Goal: Book appointment/travel/reservation

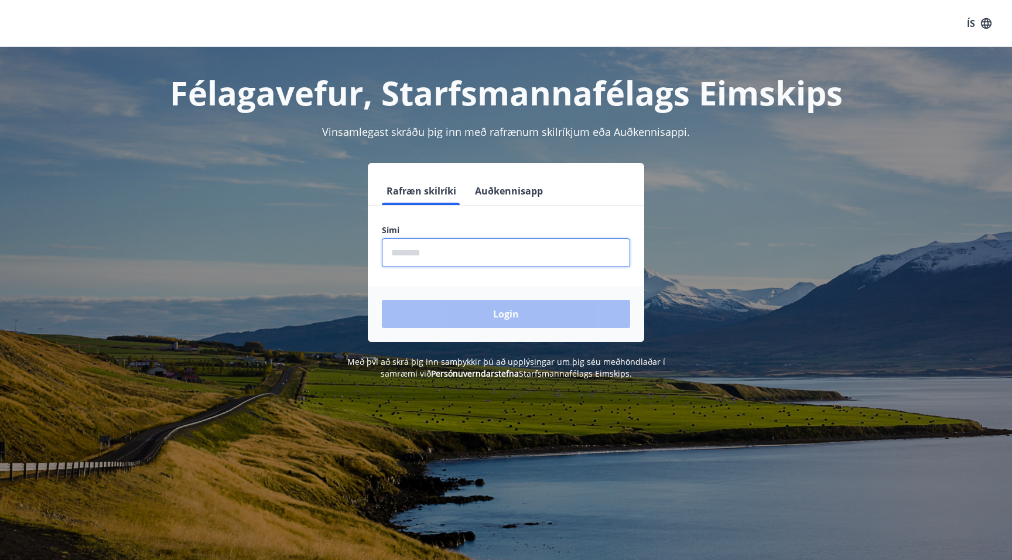
click at [422, 248] on input "phone" at bounding box center [506, 252] width 248 height 29
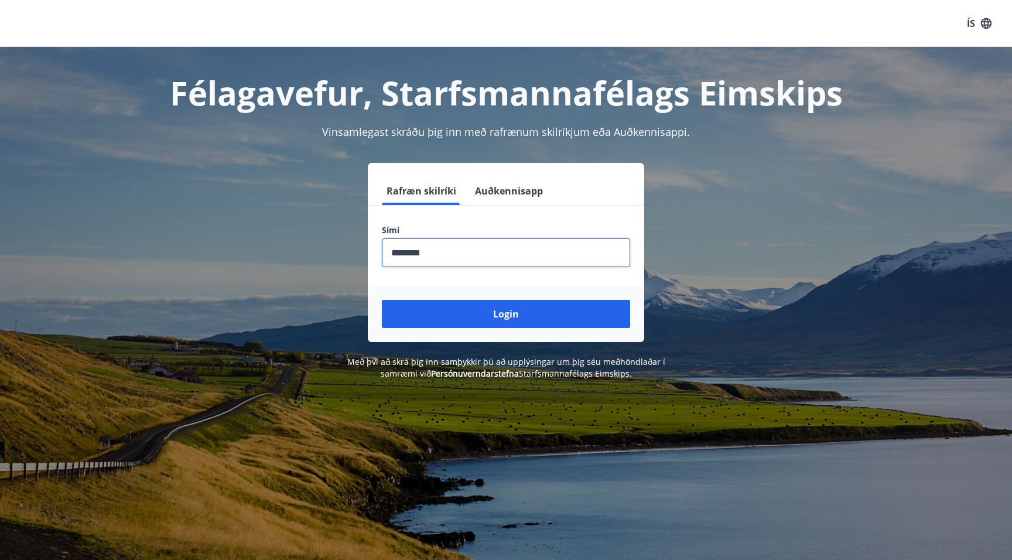
type input "********"
click at [382, 300] on button "Login" at bounding box center [506, 314] width 248 height 28
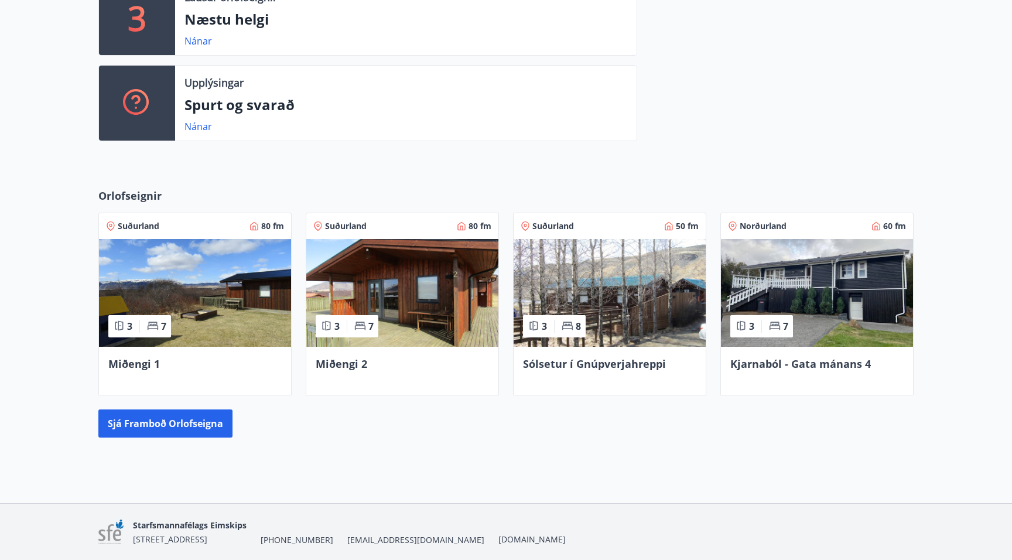
scroll to position [351, 0]
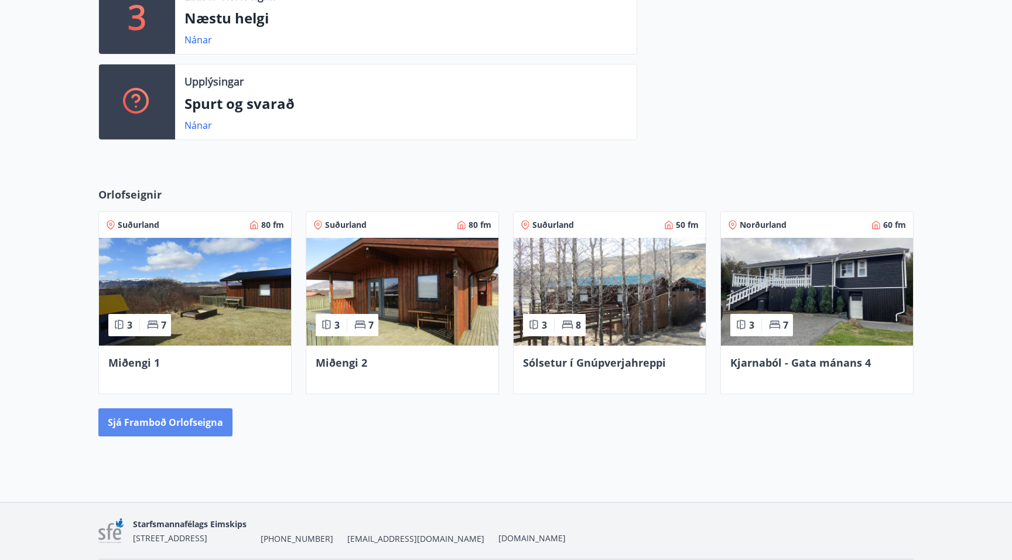
click at [165, 423] on button "Sjá framboð orlofseigna" at bounding box center [165, 422] width 134 height 28
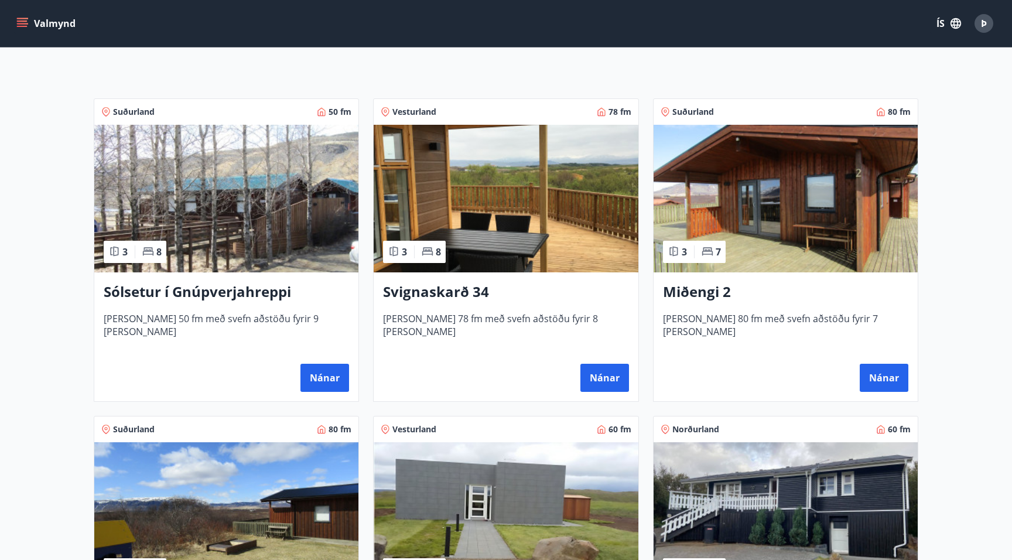
scroll to position [176, 0]
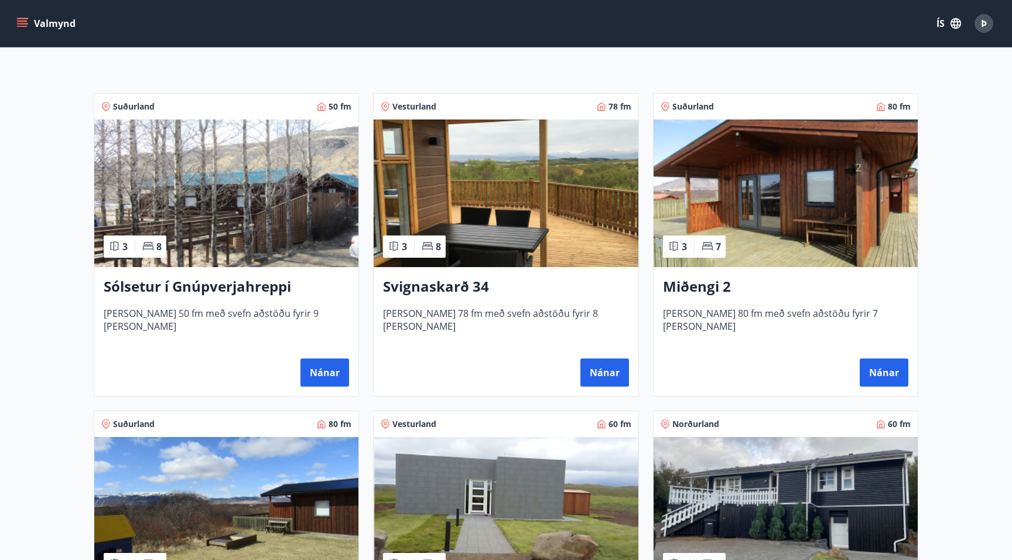
click at [230, 243] on img at bounding box center [226, 193] width 264 height 148
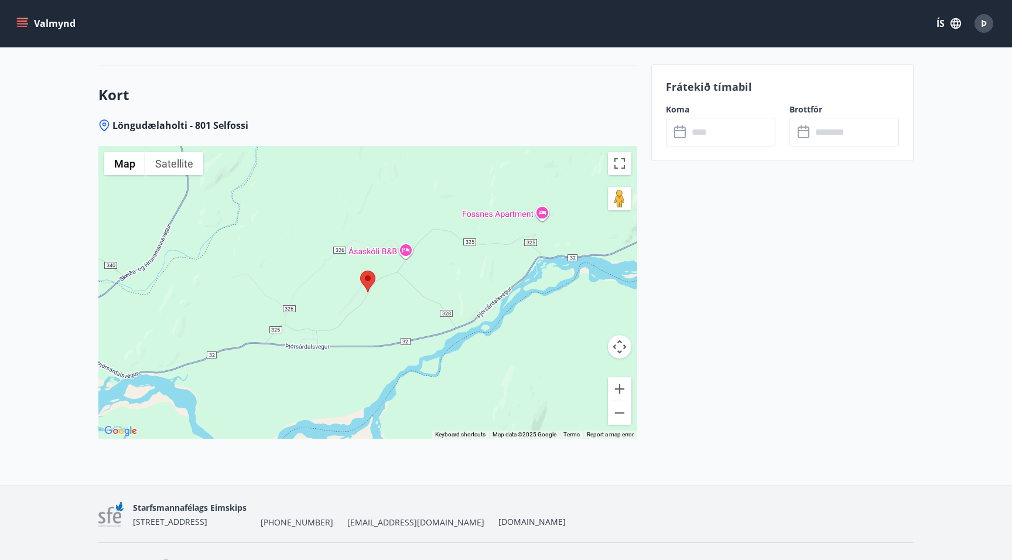
scroll to position [1720, 0]
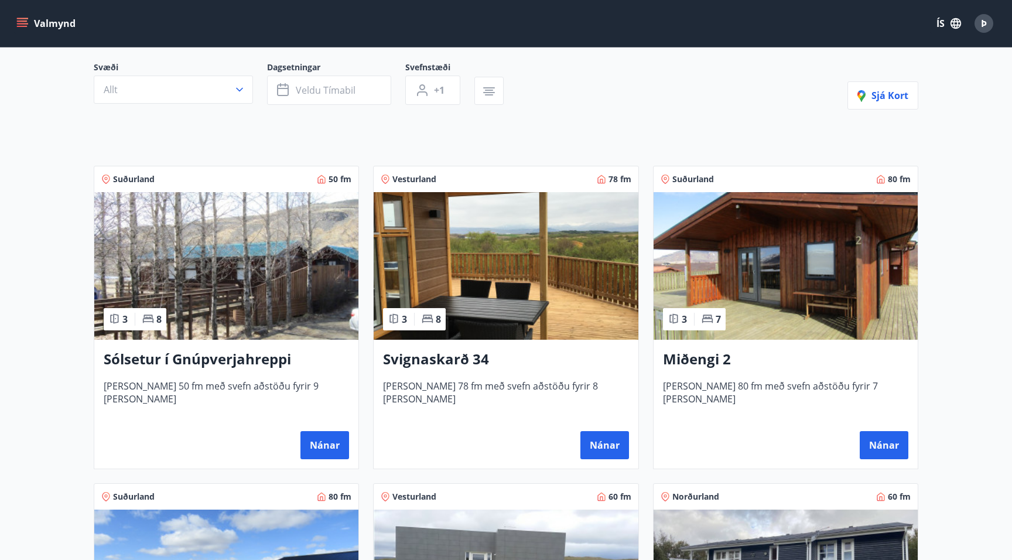
scroll to position [234, 0]
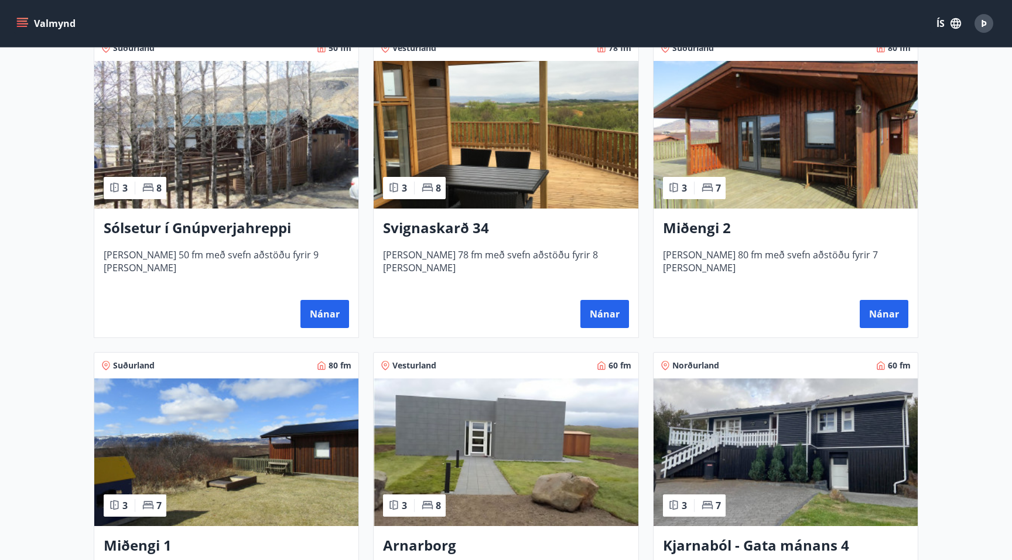
click at [498, 159] on img at bounding box center [506, 135] width 264 height 148
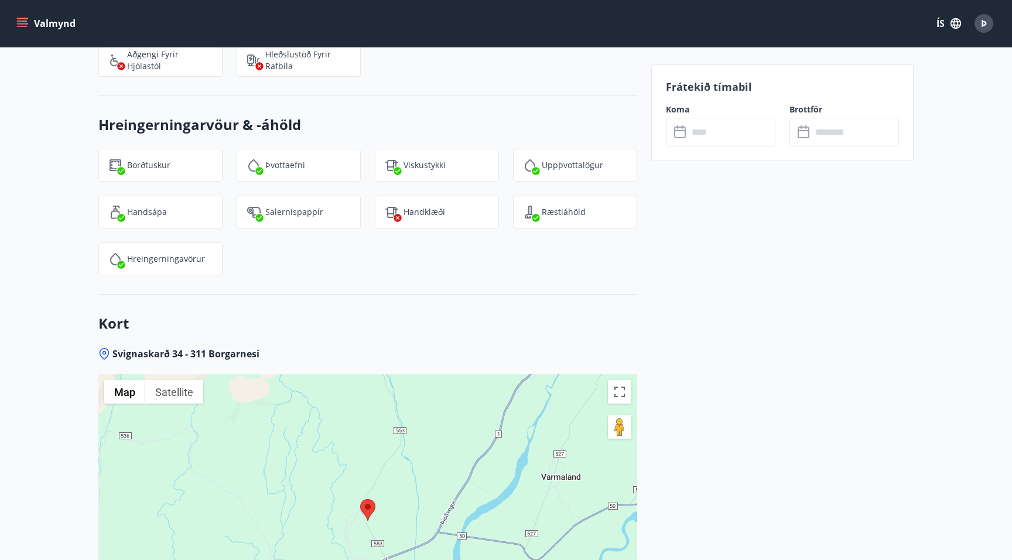
scroll to position [1581, 0]
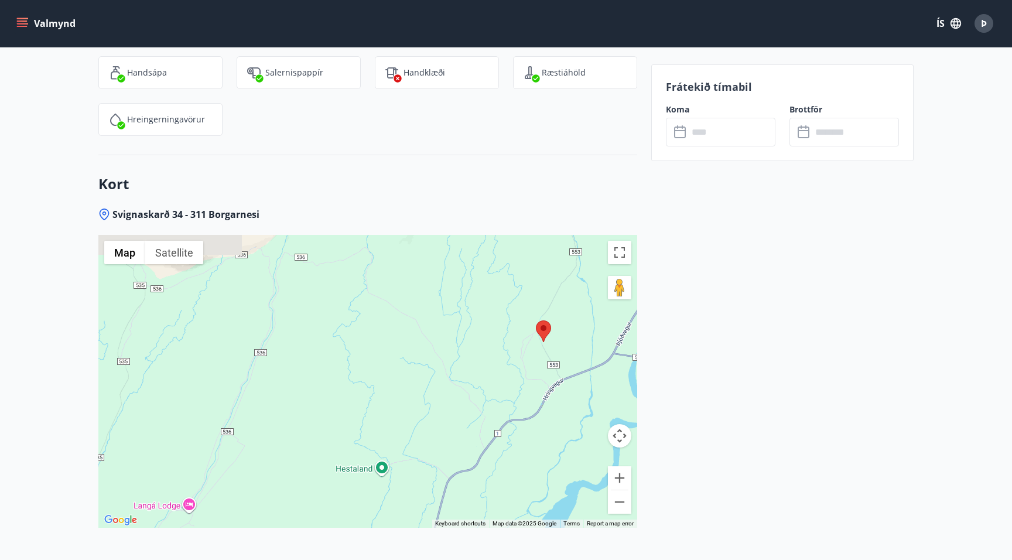
drag, startPoint x: 477, startPoint y: 458, endPoint x: 625, endPoint y: 425, distance: 152.3
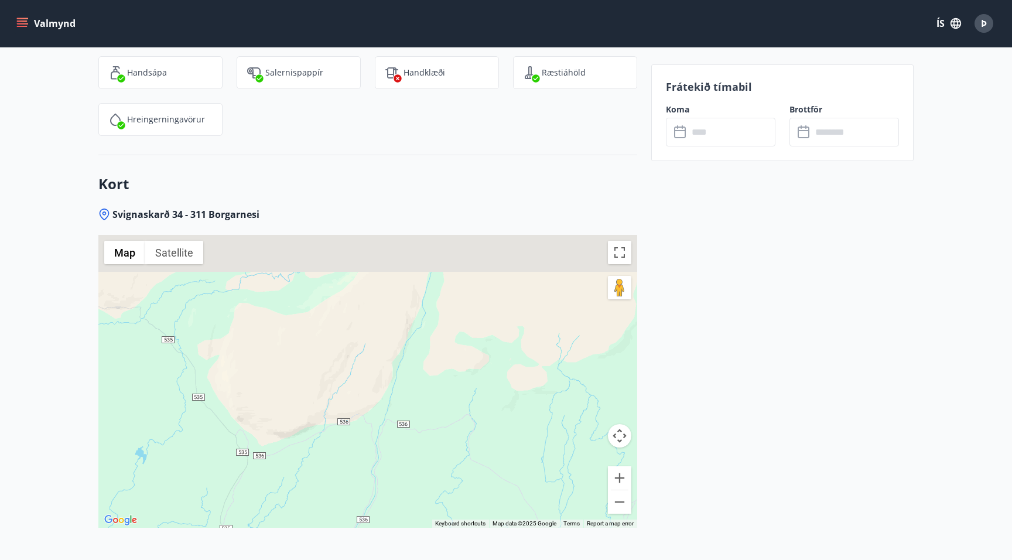
drag, startPoint x: 348, startPoint y: 310, endPoint x: 474, endPoint y: 509, distance: 235.3
click at [474, 509] on div at bounding box center [367, 381] width 539 height 293
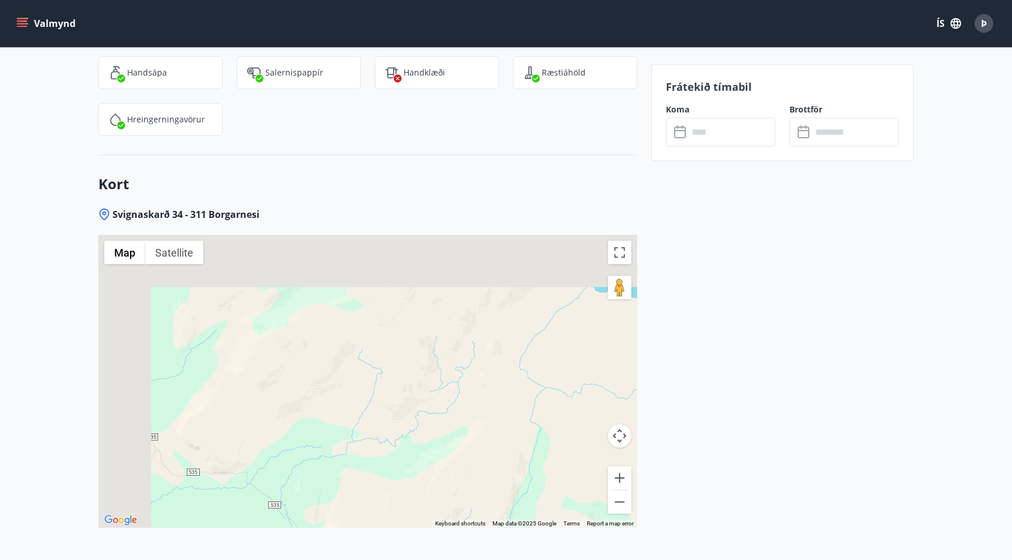
drag, startPoint x: 333, startPoint y: 425, endPoint x: 402, endPoint y: 509, distance: 108.6
click at [402, 509] on div at bounding box center [367, 381] width 539 height 293
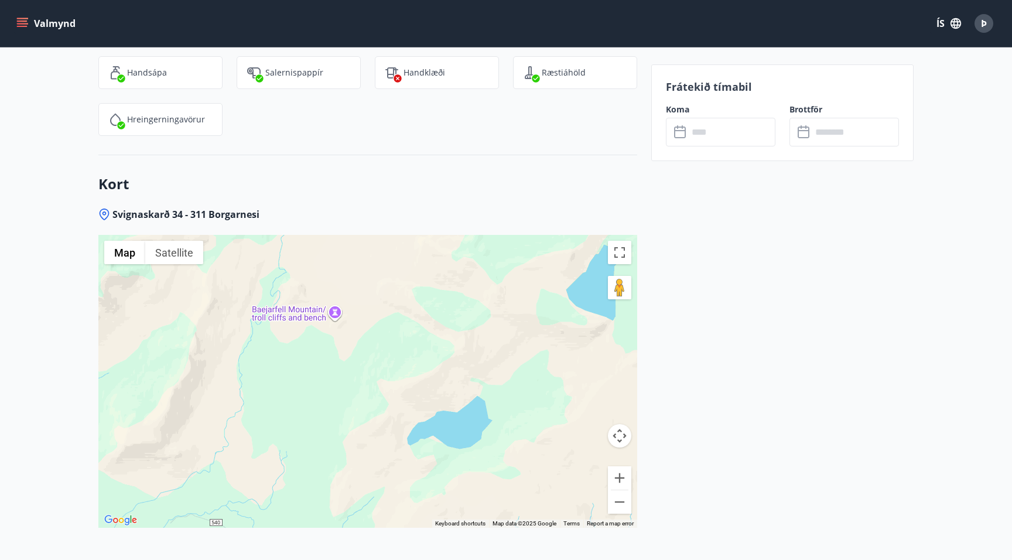
drag, startPoint x: 306, startPoint y: 355, endPoint x: 446, endPoint y: 428, distance: 157.4
click at [417, 476] on div at bounding box center [367, 381] width 539 height 293
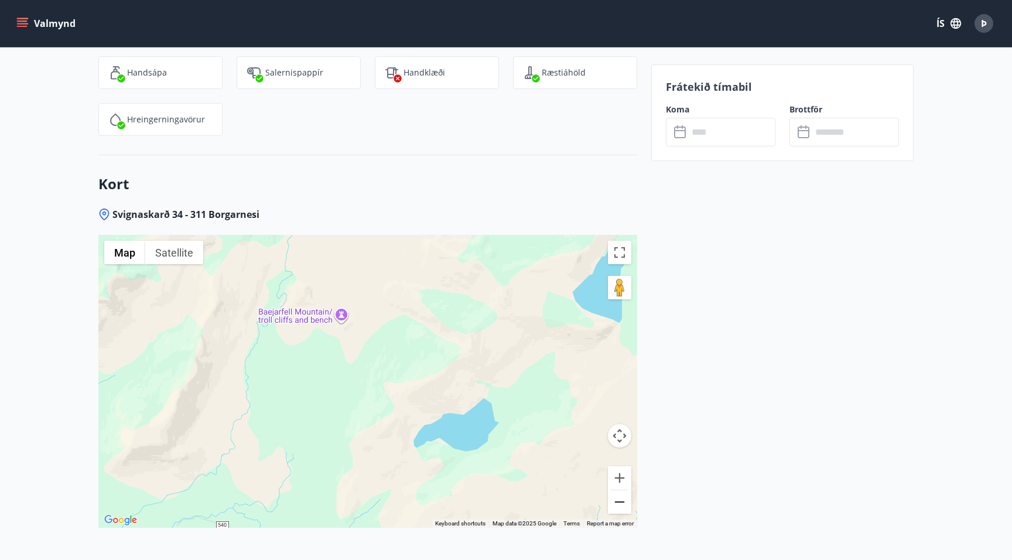
click at [621, 497] on button "Zoom out" at bounding box center [619, 501] width 23 height 23
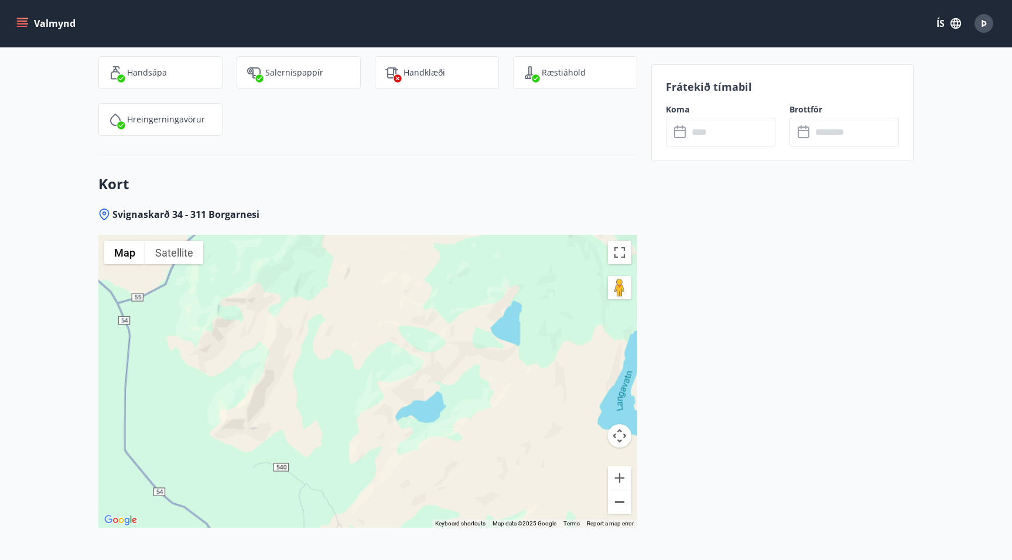
click at [621, 497] on button "Zoom out" at bounding box center [619, 501] width 23 height 23
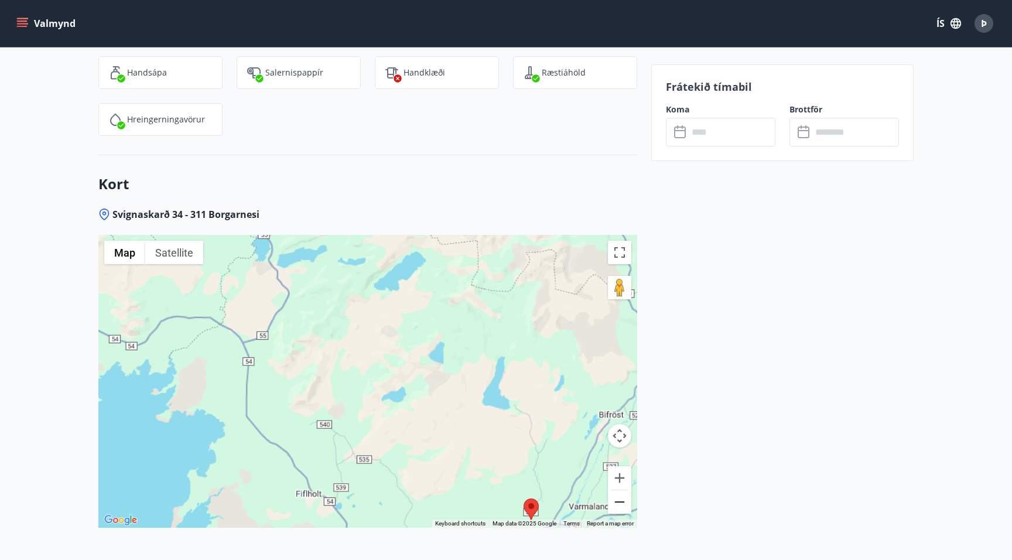
click at [621, 497] on button "Zoom out" at bounding box center [619, 501] width 23 height 23
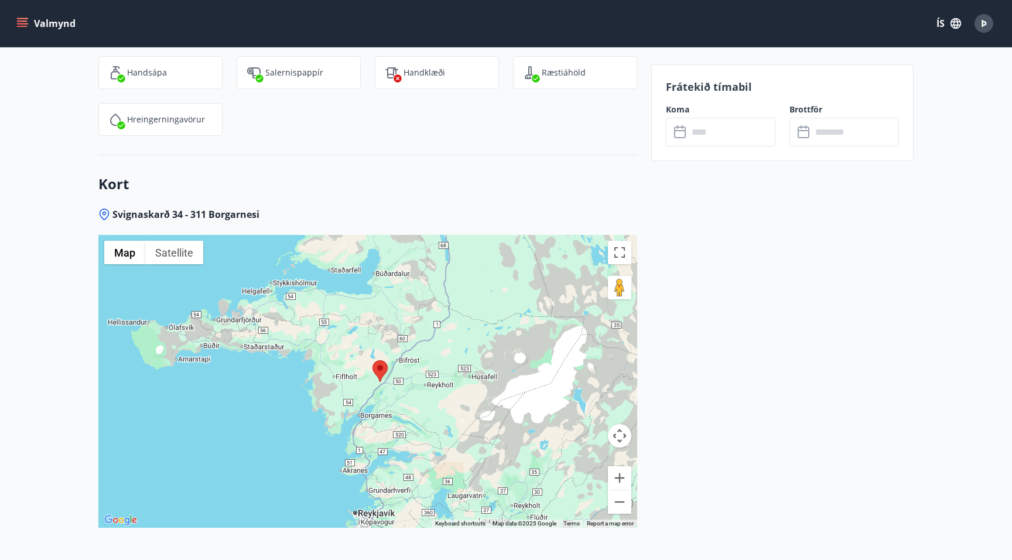
drag, startPoint x: 449, startPoint y: 412, endPoint x: 406, endPoint y: 372, distance: 58.4
click at [416, 375] on div at bounding box center [367, 381] width 539 height 293
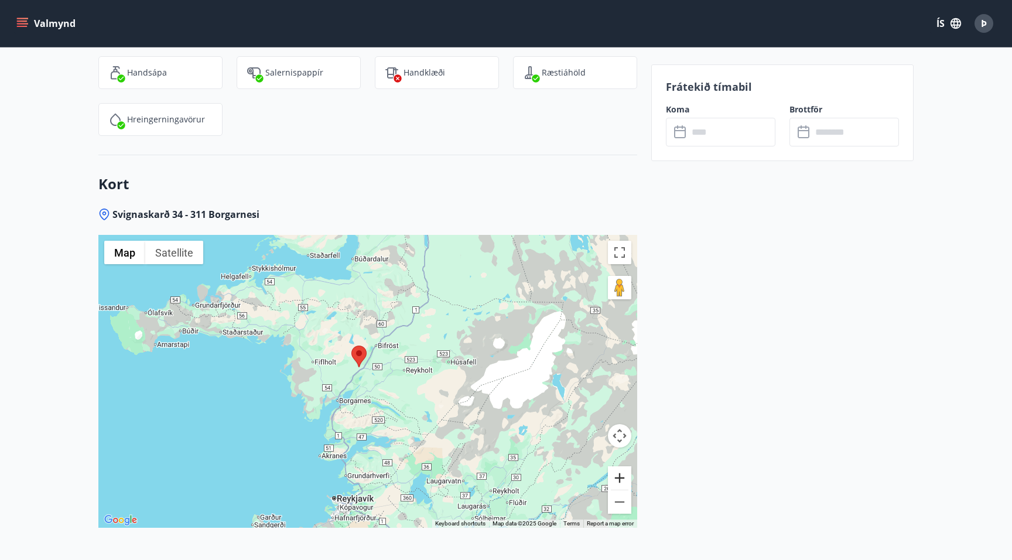
click at [616, 478] on button "Zoom in" at bounding box center [619, 477] width 23 height 23
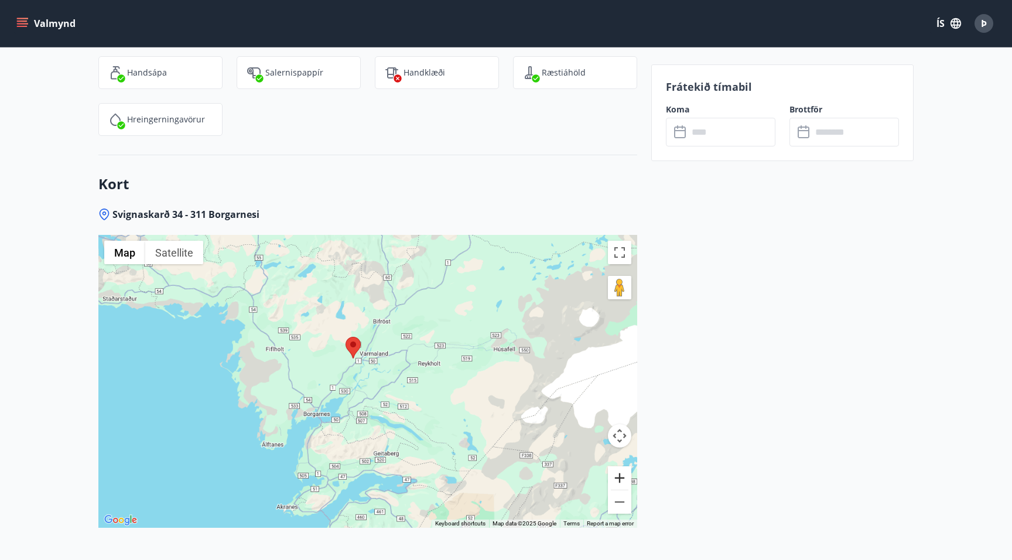
click at [616, 478] on button "Zoom in" at bounding box center [619, 477] width 23 height 23
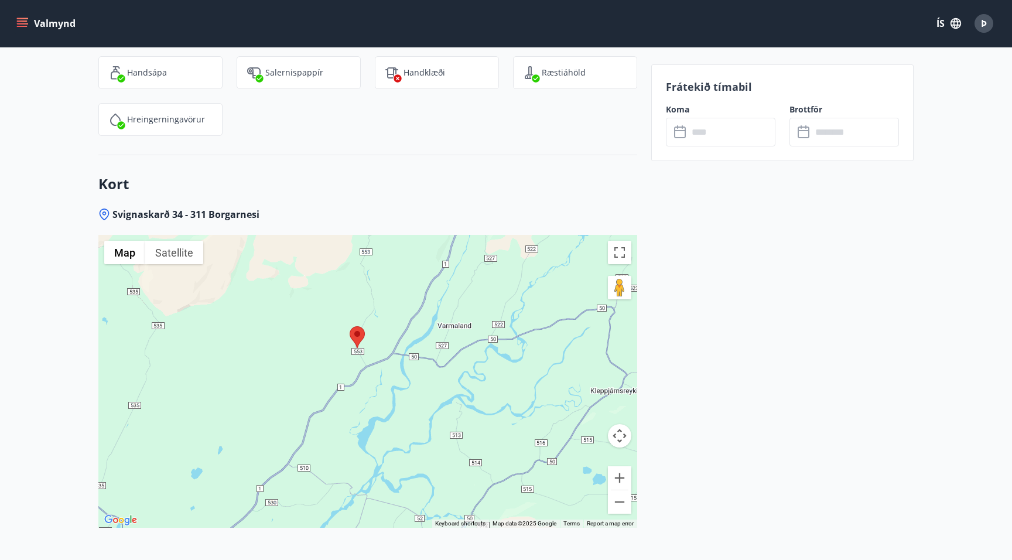
drag, startPoint x: 296, startPoint y: 333, endPoint x: 378, endPoint y: 360, distance: 86.5
click at [360, 405] on div at bounding box center [367, 381] width 539 height 293
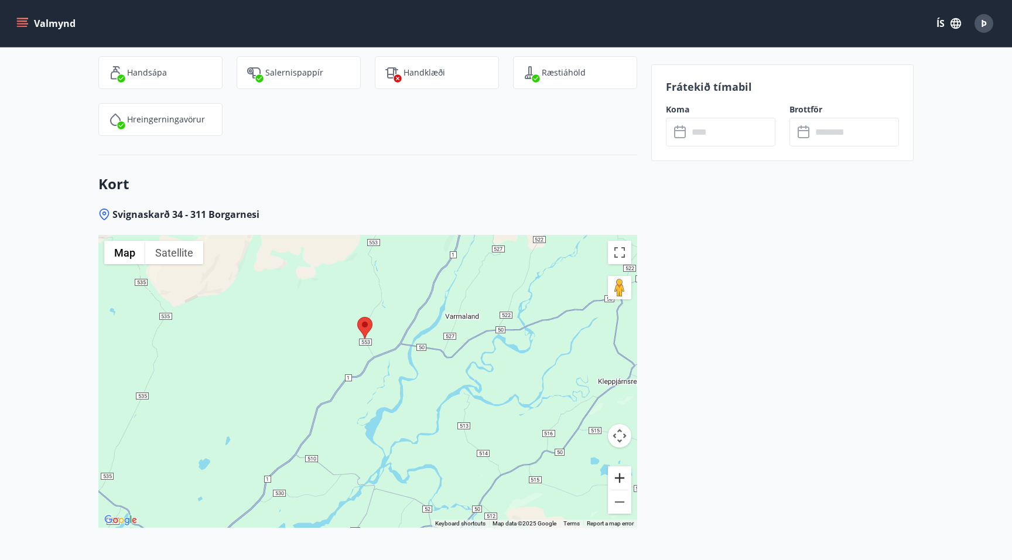
click at [613, 476] on button "Zoom in" at bounding box center [619, 477] width 23 height 23
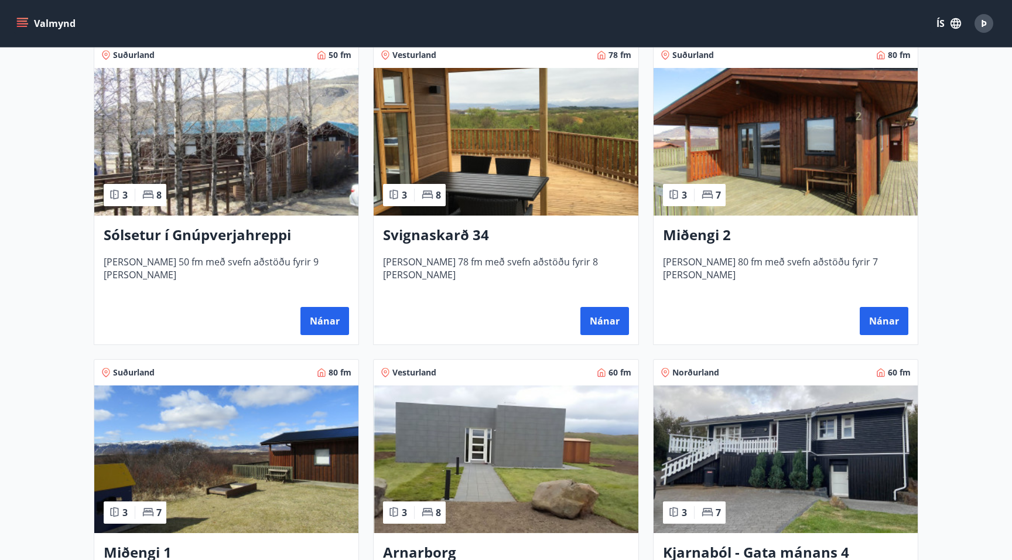
scroll to position [236, 0]
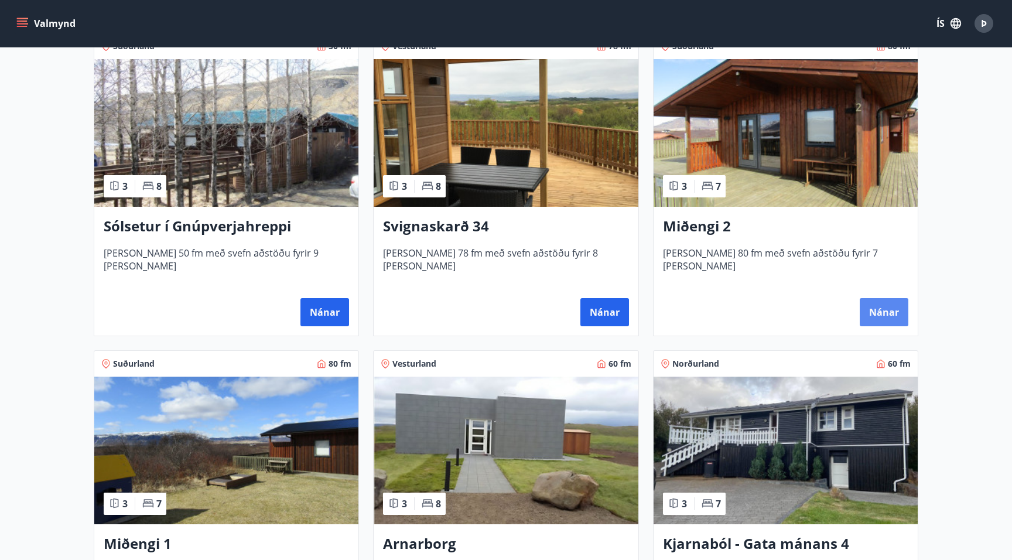
click at [877, 311] on button "Nánar" at bounding box center [884, 312] width 49 height 28
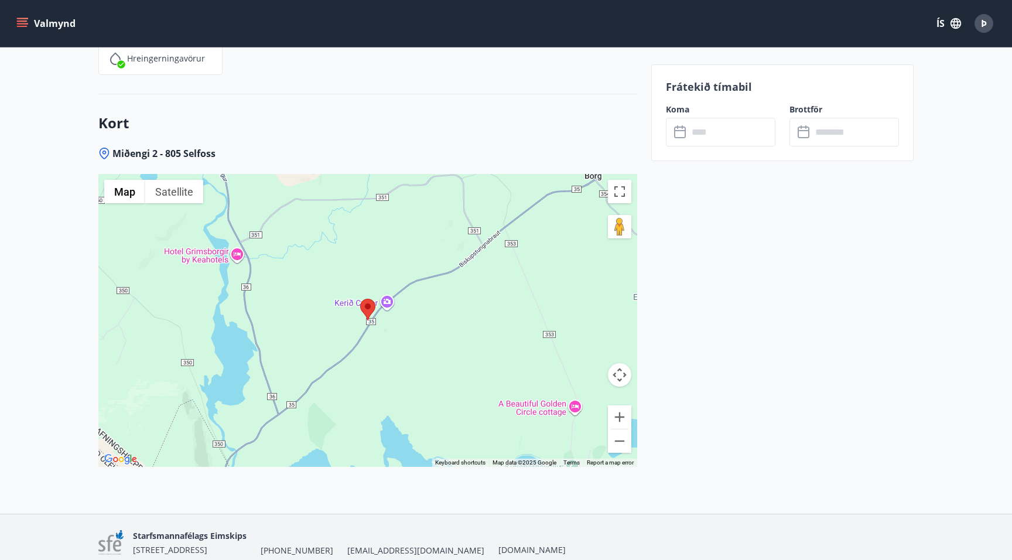
scroll to position [1694, 0]
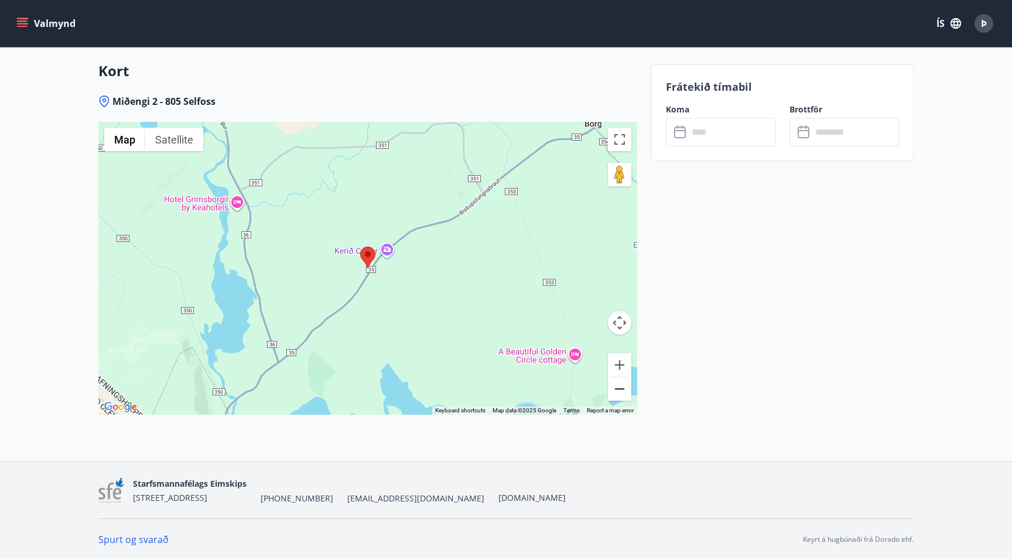
click at [626, 396] on button "Zoom out" at bounding box center [619, 388] width 23 height 23
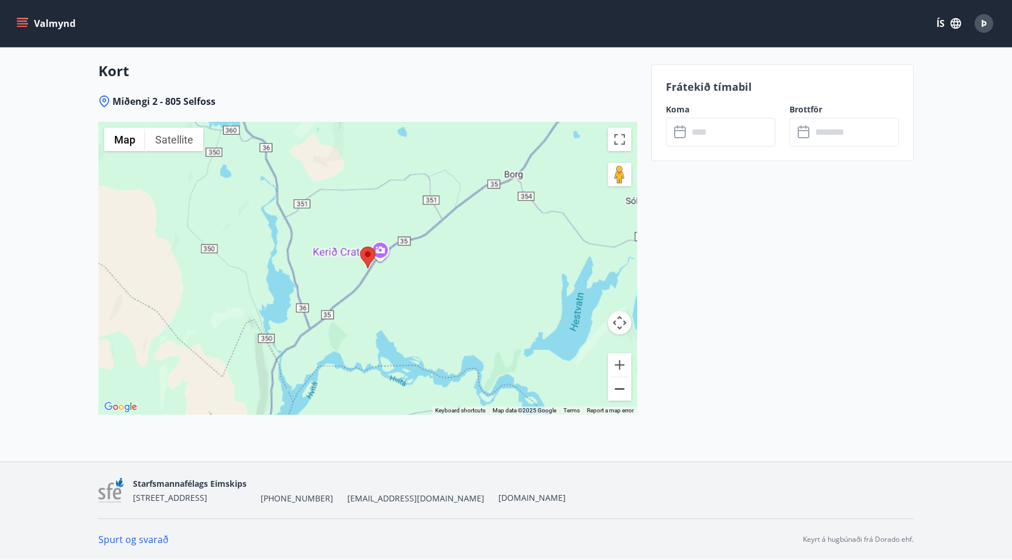
click at [626, 396] on button "Zoom out" at bounding box center [619, 388] width 23 height 23
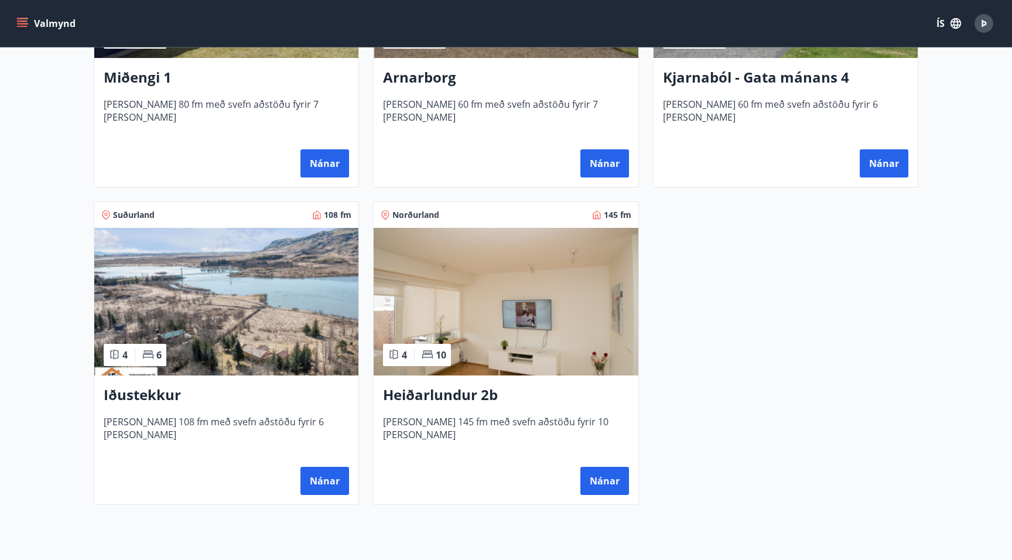
scroll to position [703, 0]
click at [320, 474] on button "Nánar" at bounding box center [324, 480] width 49 height 28
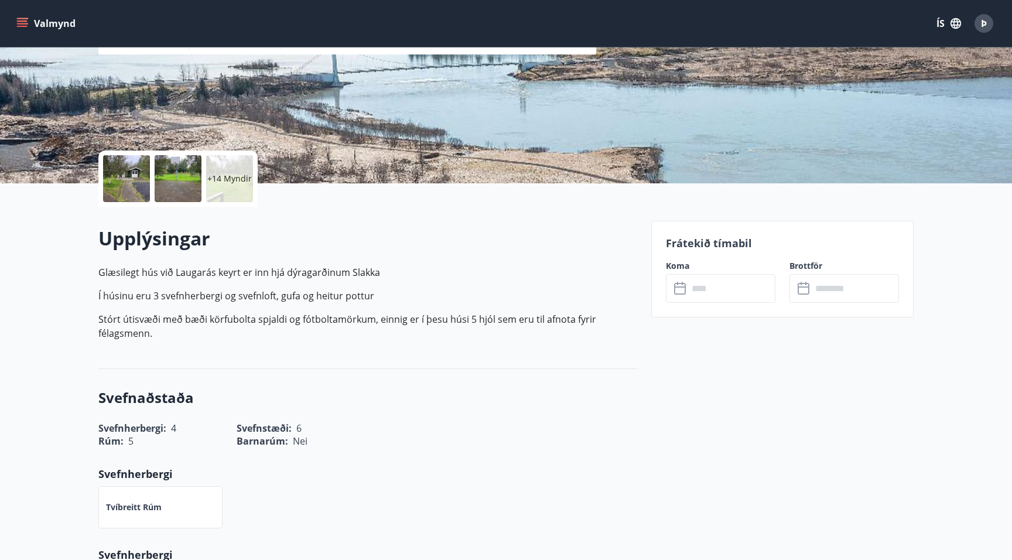
scroll to position [176, 0]
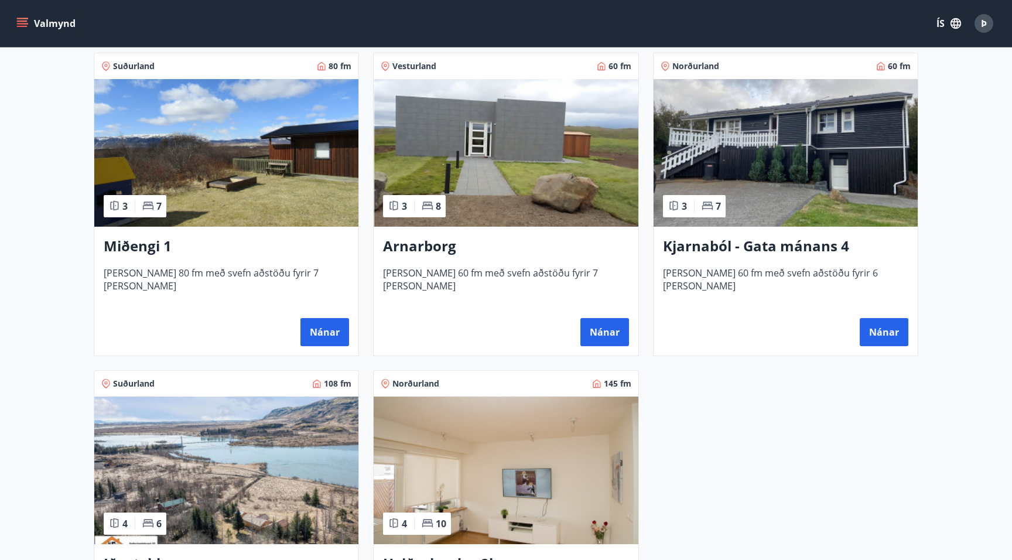
scroll to position [509, 0]
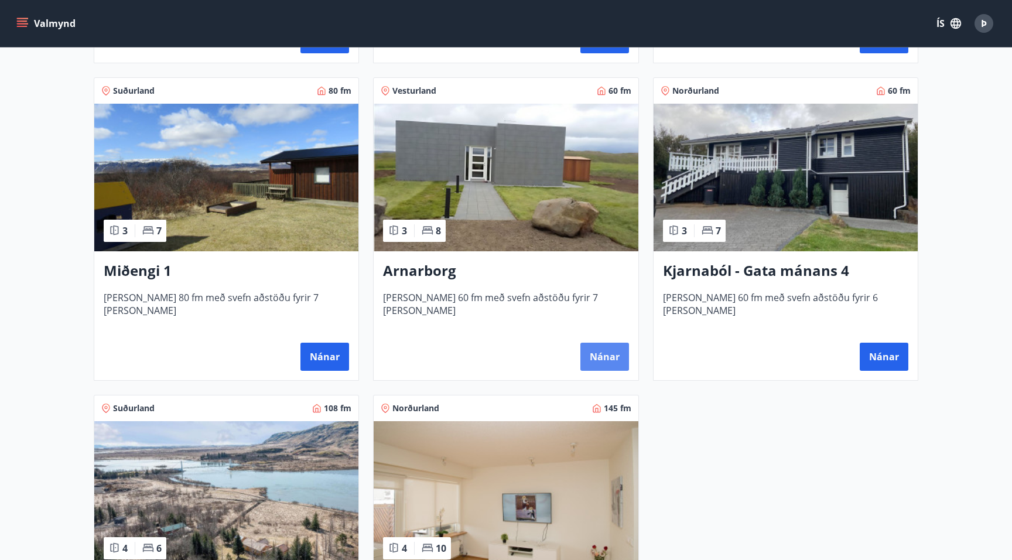
click at [604, 353] on button "Nánar" at bounding box center [604, 357] width 49 height 28
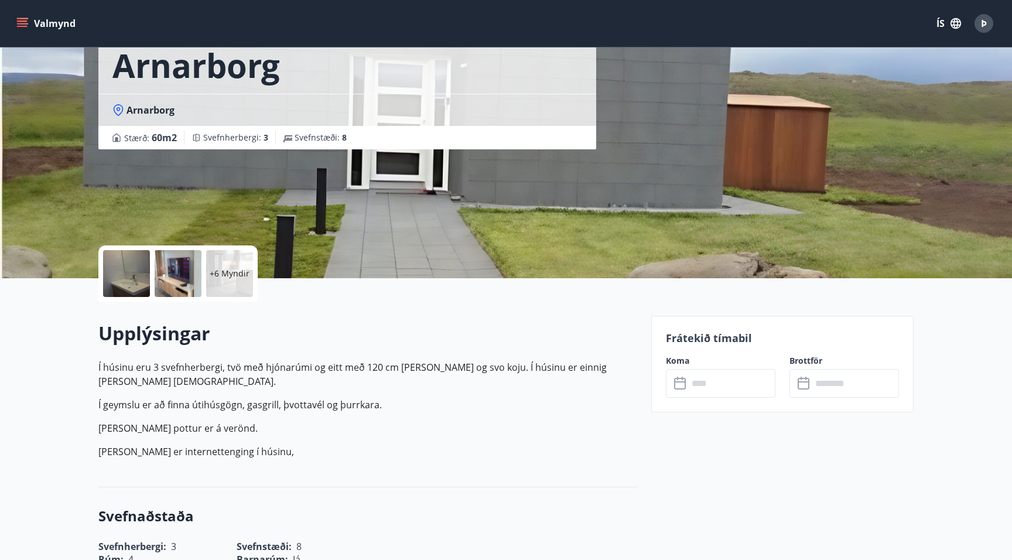
scroll to position [64, 0]
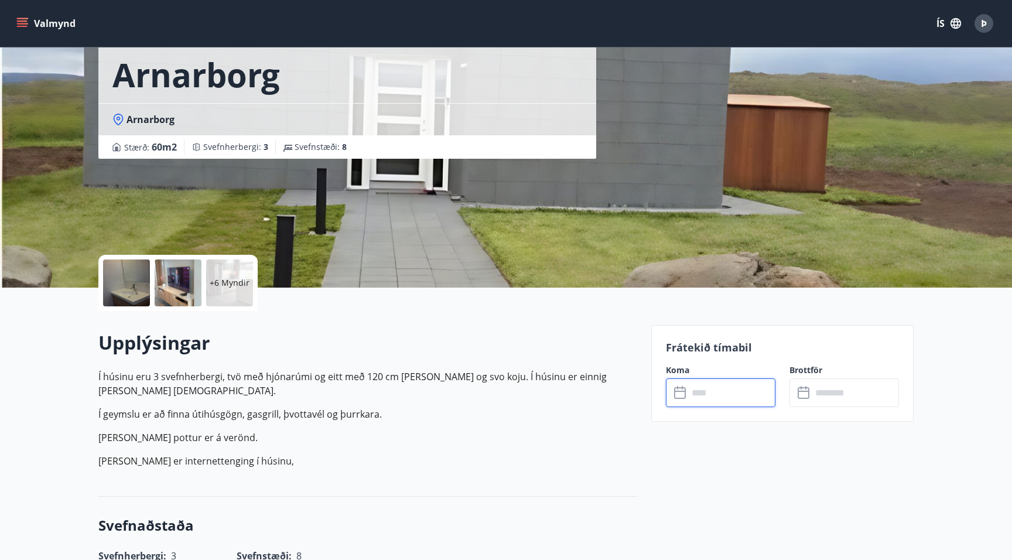
click at [724, 396] on input "text" at bounding box center [731, 392] width 87 height 29
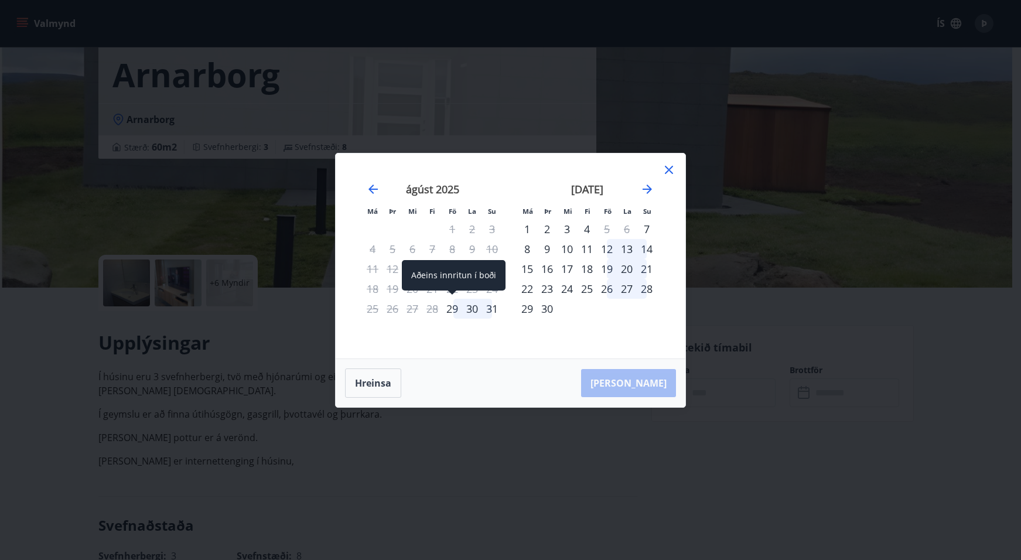
click at [450, 309] on div "29" at bounding box center [452, 309] width 20 height 20
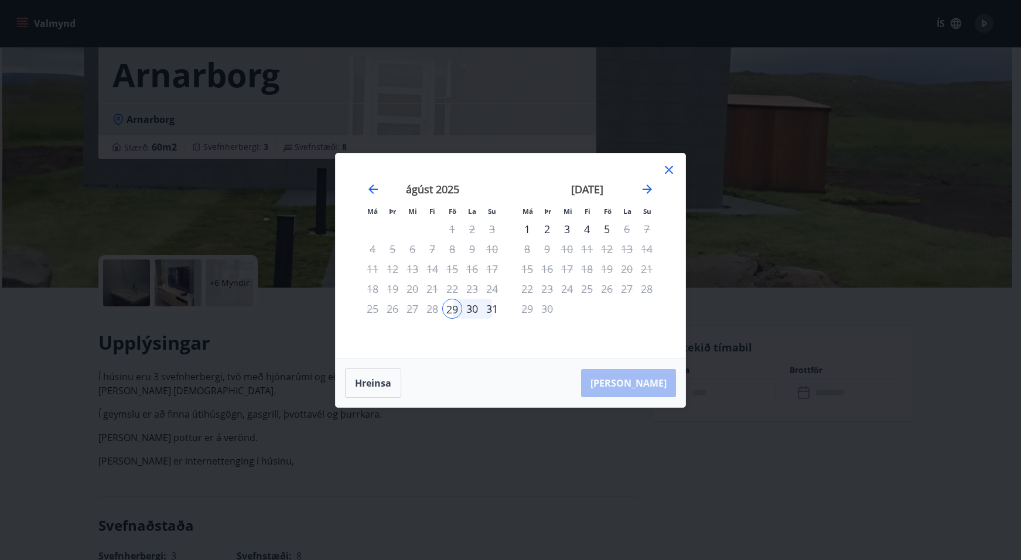
click at [498, 310] on div "31" at bounding box center [492, 309] width 20 height 20
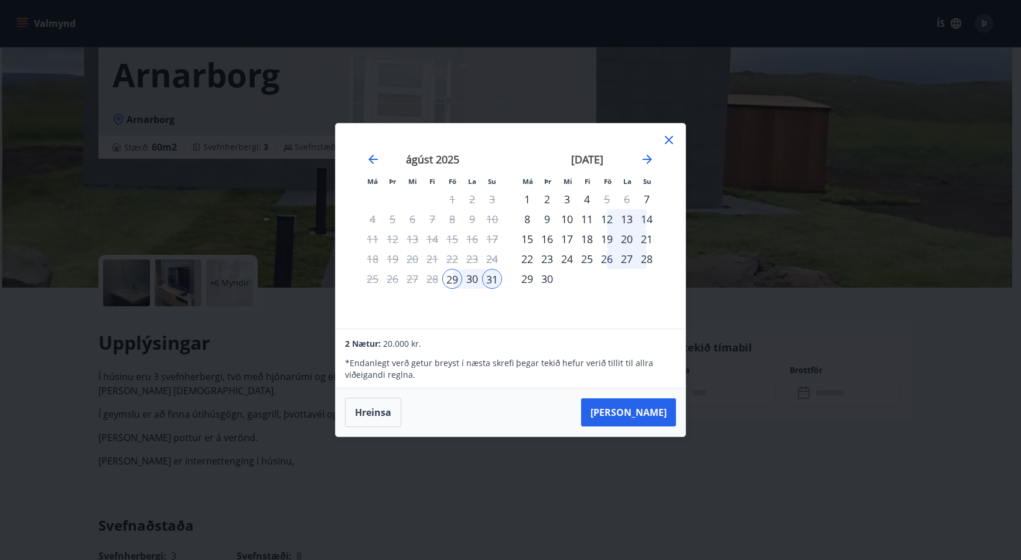
click at [495, 281] on div "31" at bounding box center [492, 279] width 20 height 20
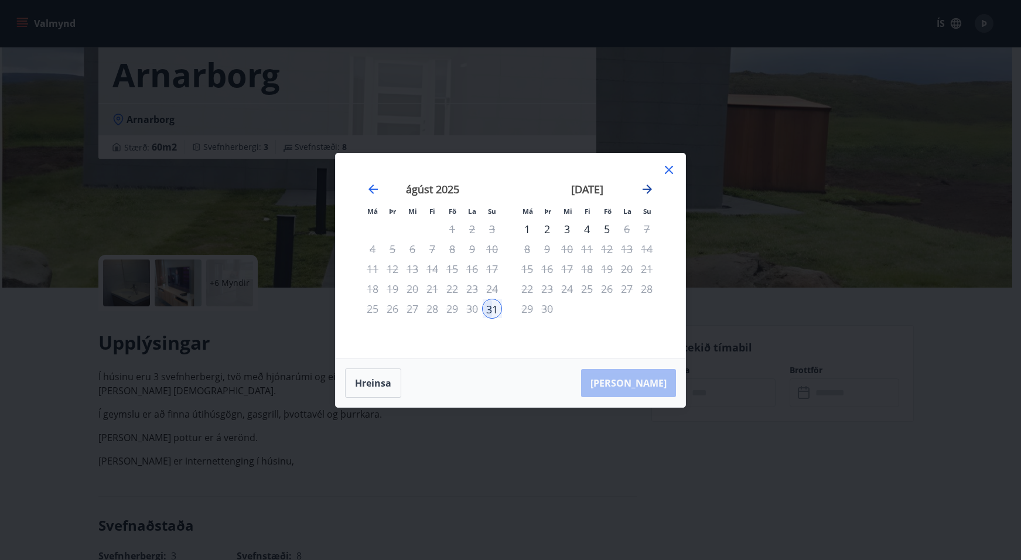
click at [644, 187] on icon "Move forward to switch to the next month." at bounding box center [647, 189] width 14 height 14
click at [374, 191] on icon "Move backward to switch to the previous month." at bounding box center [373, 189] width 14 height 14
click at [372, 376] on button "Hreinsa" at bounding box center [373, 382] width 56 height 29
click at [528, 230] on div "1" at bounding box center [527, 229] width 20 height 20
click at [590, 231] on div "4" at bounding box center [587, 229] width 20 height 20
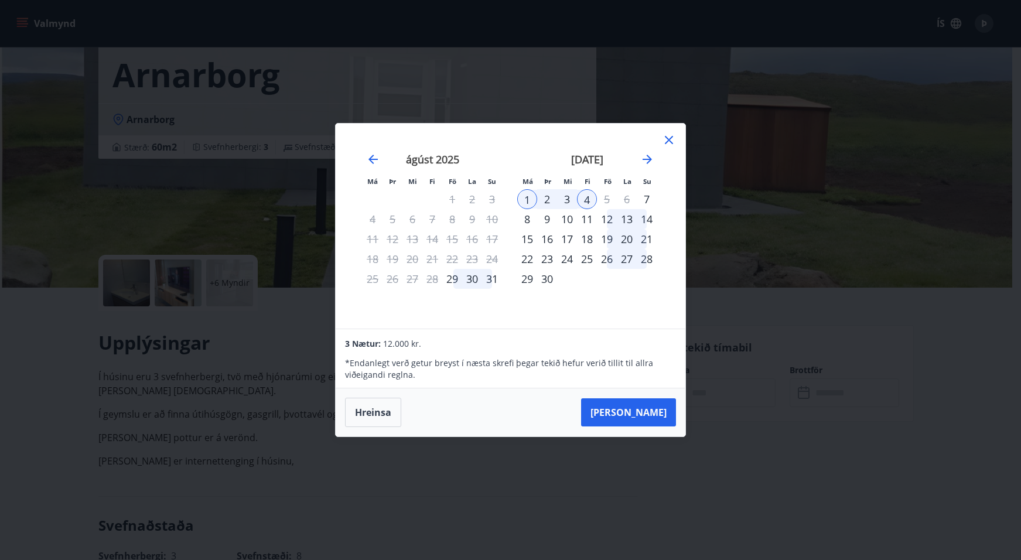
click at [594, 203] on div "4" at bounding box center [587, 199] width 20 height 20
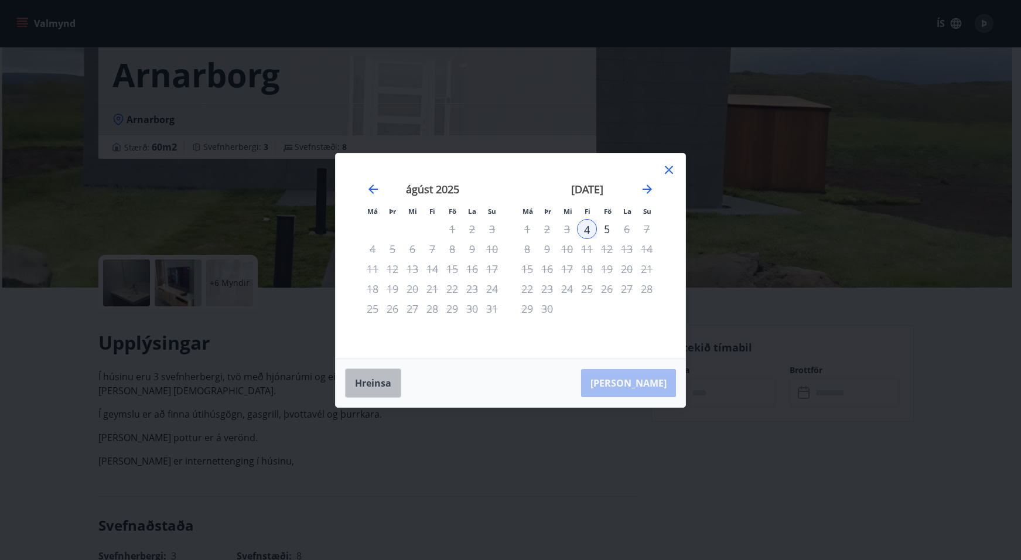
click at [370, 384] on button "Hreinsa" at bounding box center [373, 382] width 56 height 29
click at [526, 230] on div "1" at bounding box center [527, 229] width 20 height 20
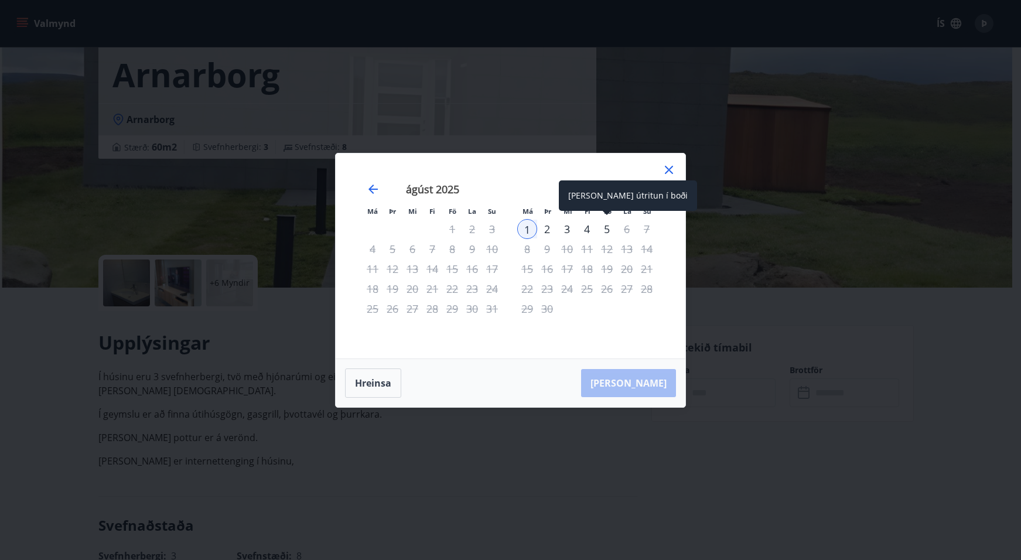
click at [610, 232] on div "5" at bounding box center [607, 229] width 20 height 20
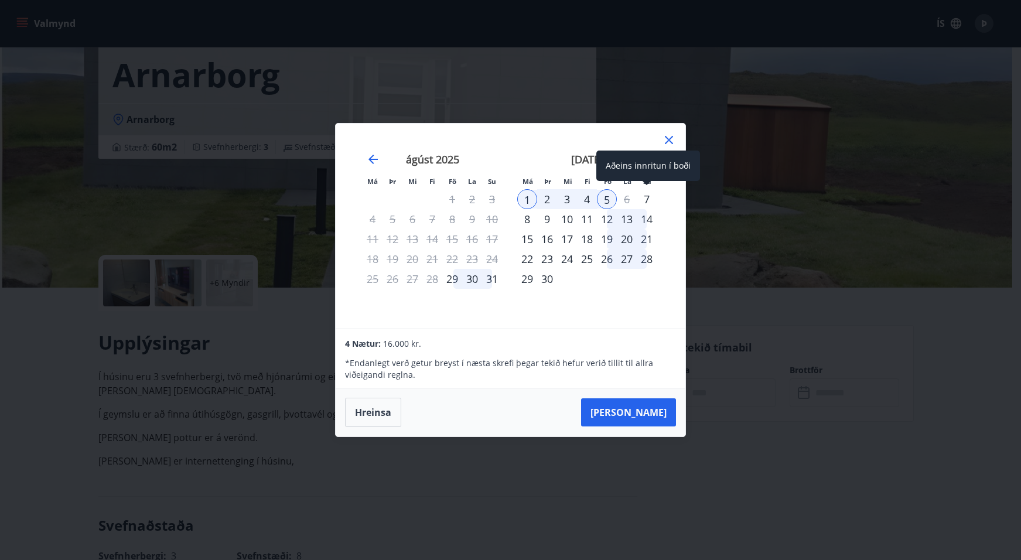
click at [650, 204] on div "7" at bounding box center [647, 199] width 20 height 20
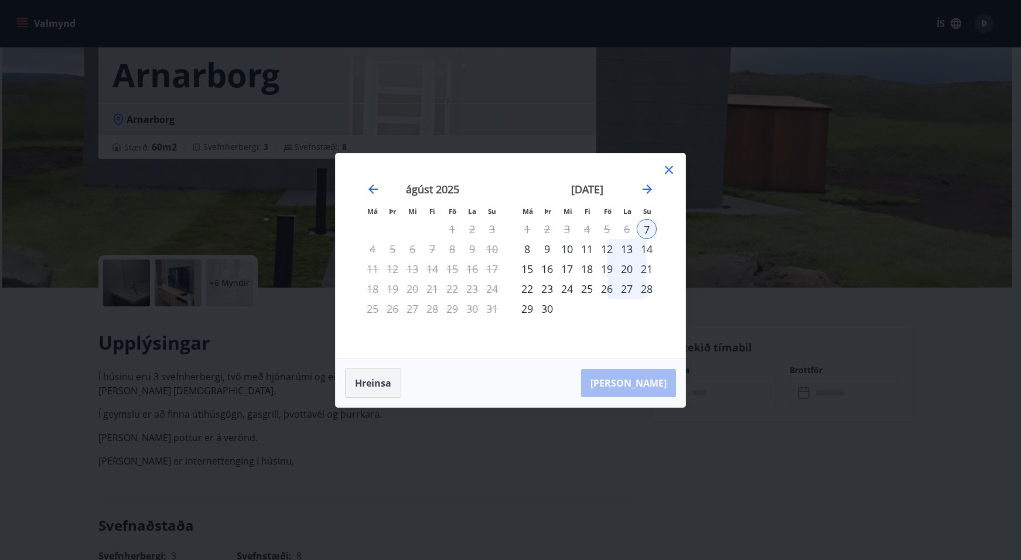
click at [374, 382] on button "Hreinsa" at bounding box center [373, 382] width 56 height 29
click at [522, 252] on div "8" at bounding box center [527, 249] width 20 height 20
click at [649, 250] on div "14" at bounding box center [647, 249] width 20 height 20
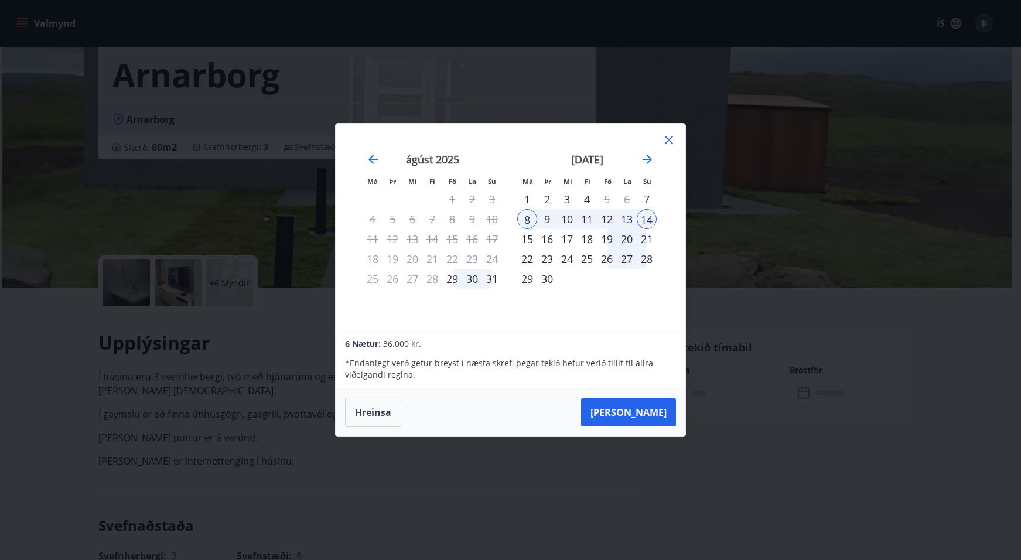
click at [385, 405] on button "Hreinsa" at bounding box center [373, 412] width 56 height 29
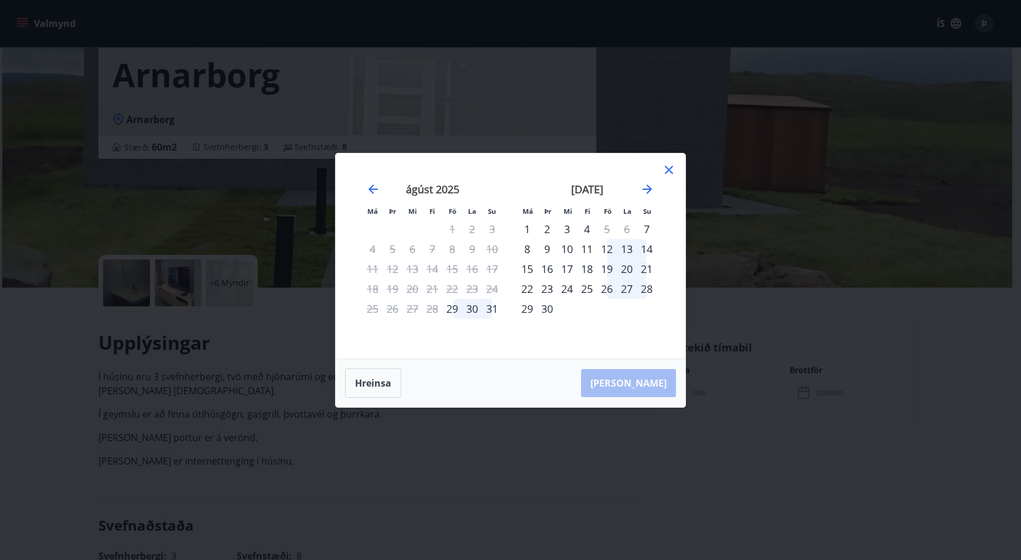
click at [527, 250] on div "8" at bounding box center [527, 249] width 20 height 20
click at [612, 248] on div "12" at bounding box center [607, 249] width 20 height 20
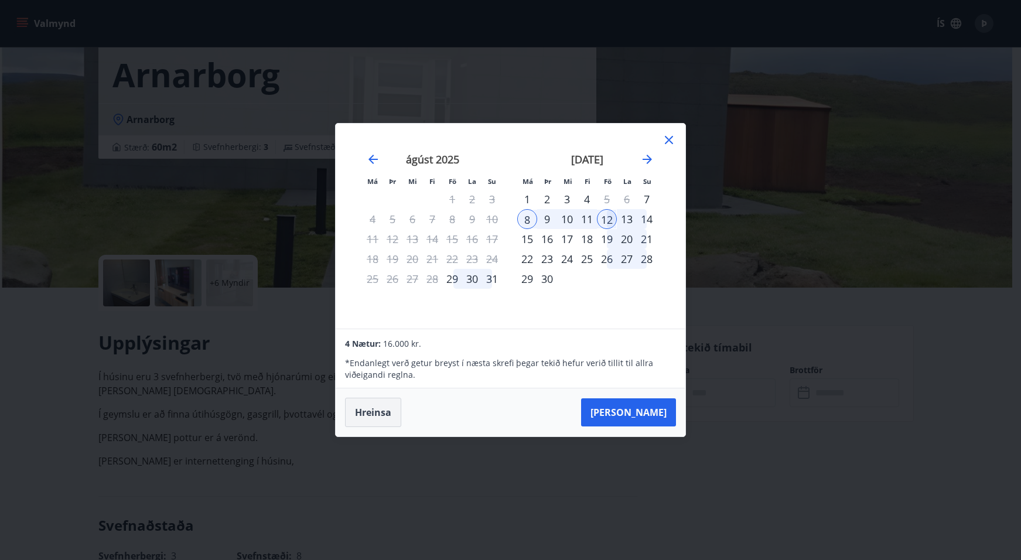
click at [375, 411] on button "Hreinsa" at bounding box center [373, 412] width 56 height 29
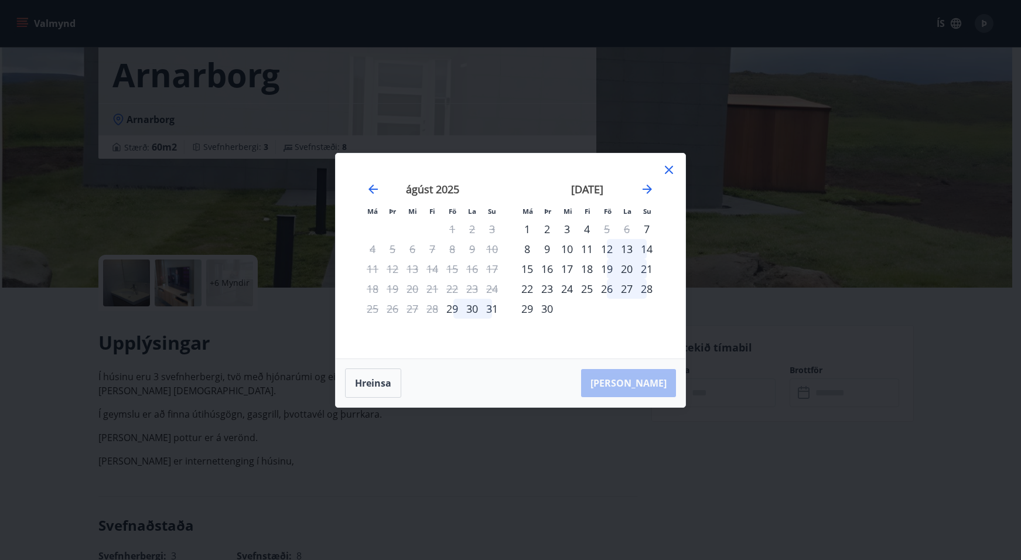
click at [659, 165] on div "Má Þr Mi Fi Fö La Su Má Þr Mi Fi Fö La Su [DATE] 1 2 3 4 5 6 7 8 9 10 11 12 13 …" at bounding box center [511, 255] width 350 height 205
drag, startPoint x: 668, startPoint y: 167, endPoint x: 639, endPoint y: 177, distance: 29.6
click at [669, 167] on icon at bounding box center [669, 170] width 14 height 14
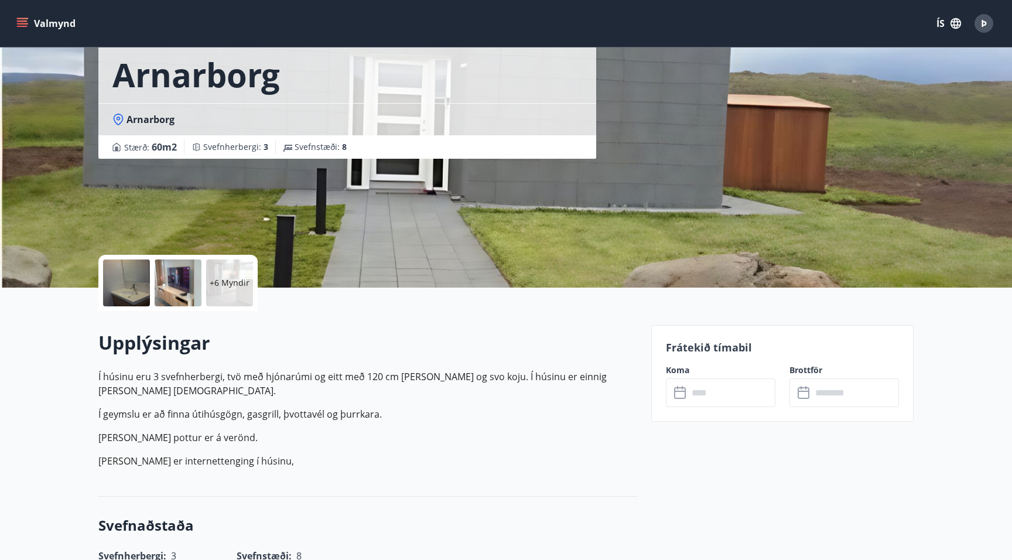
click at [336, 369] on div "Upplýsingar Í húsinu eru 3 svefnherbergi, tvö með hjónarúmi og eitt með 120 cm …" at bounding box center [367, 404] width 539 height 148
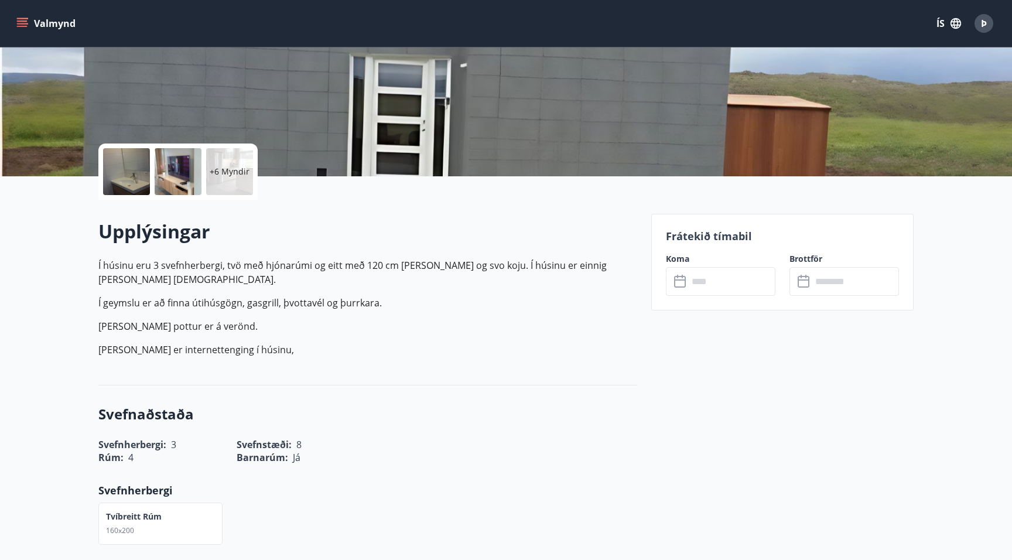
scroll to position [176, 0]
click at [230, 295] on p "Í geymslu er að finna útihúsgögn, gasgrill, þvottavél og þurrkara." at bounding box center [367, 302] width 539 height 14
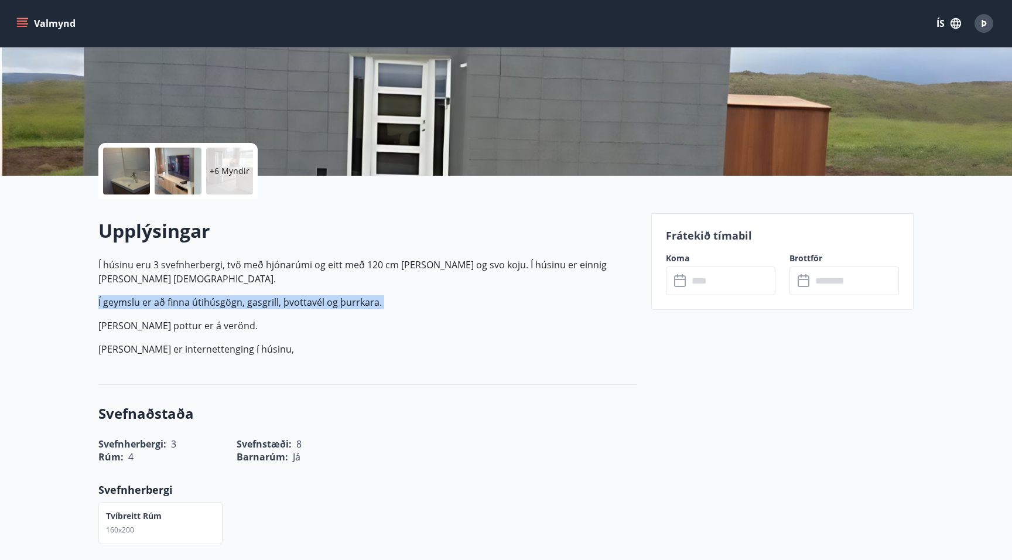
click at [230, 295] on p "Í geymslu er að finna útihúsgögn, gasgrill, þvottavél og þurrkara." at bounding box center [367, 302] width 539 height 14
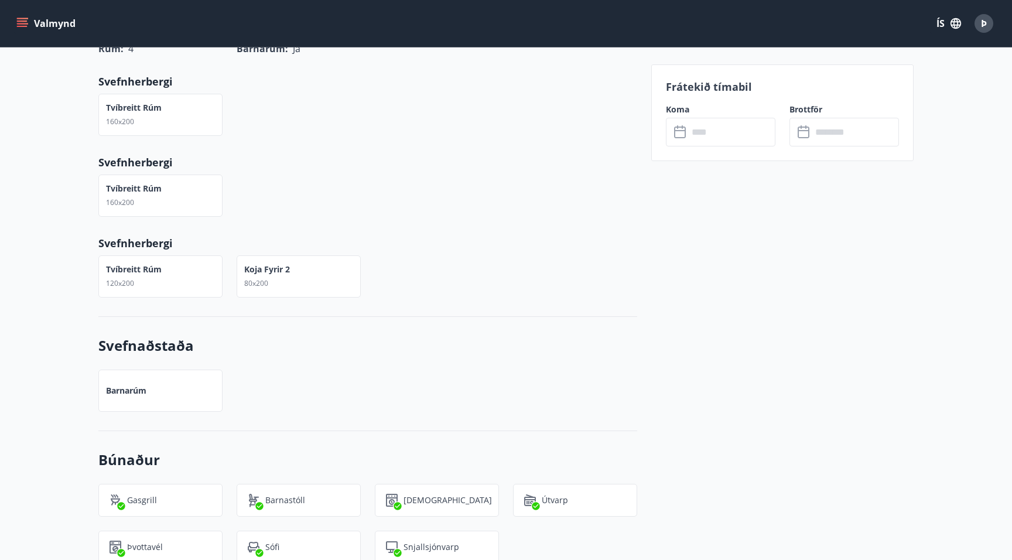
scroll to position [527, 0]
